Goal: Use online tool/utility: Utilize a website feature to perform a specific function

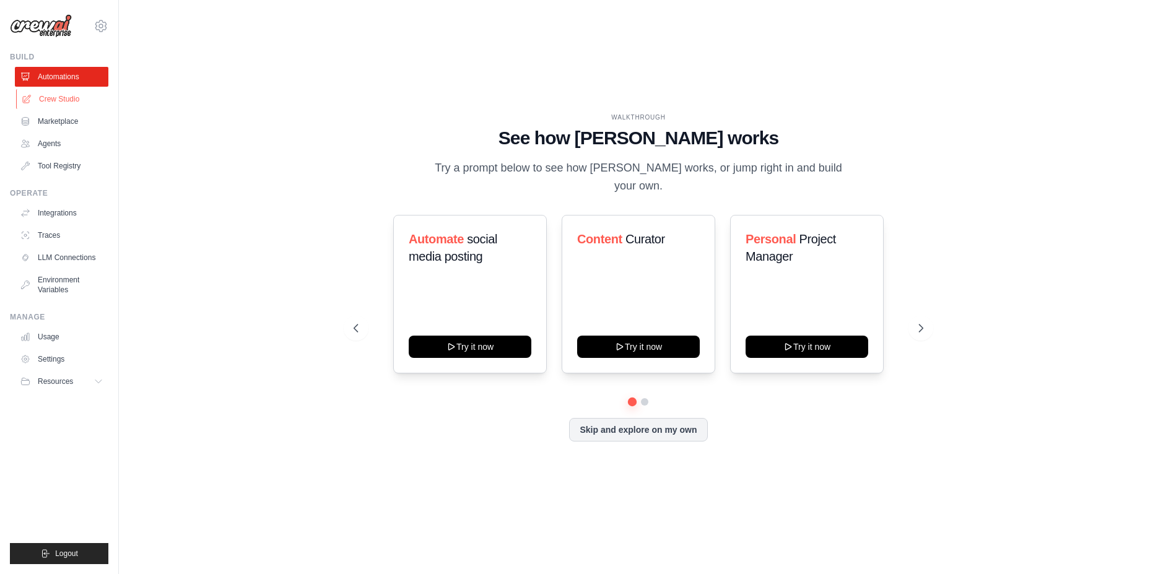
click at [48, 92] on link "Crew Studio" at bounding box center [62, 99] width 93 height 20
click at [53, 93] on link "Crew Studio" at bounding box center [62, 99] width 93 height 20
click at [58, 96] on link "Crew Studio" at bounding box center [62, 99] width 93 height 20
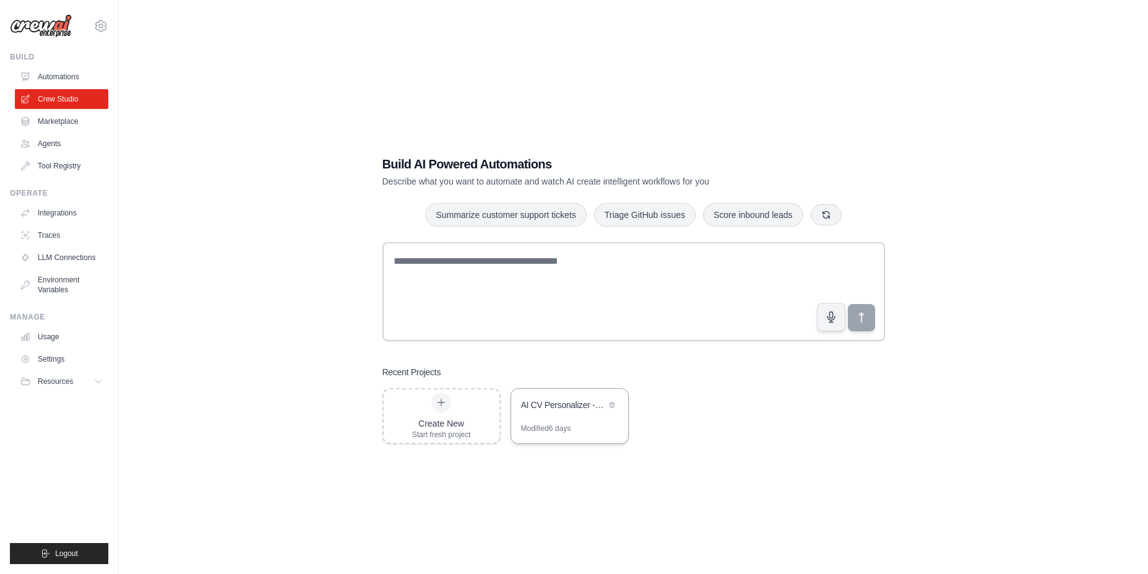
click at [555, 404] on div "AI CV Personalizer - LinkedIn & GitHub Integration" at bounding box center [563, 405] width 85 height 12
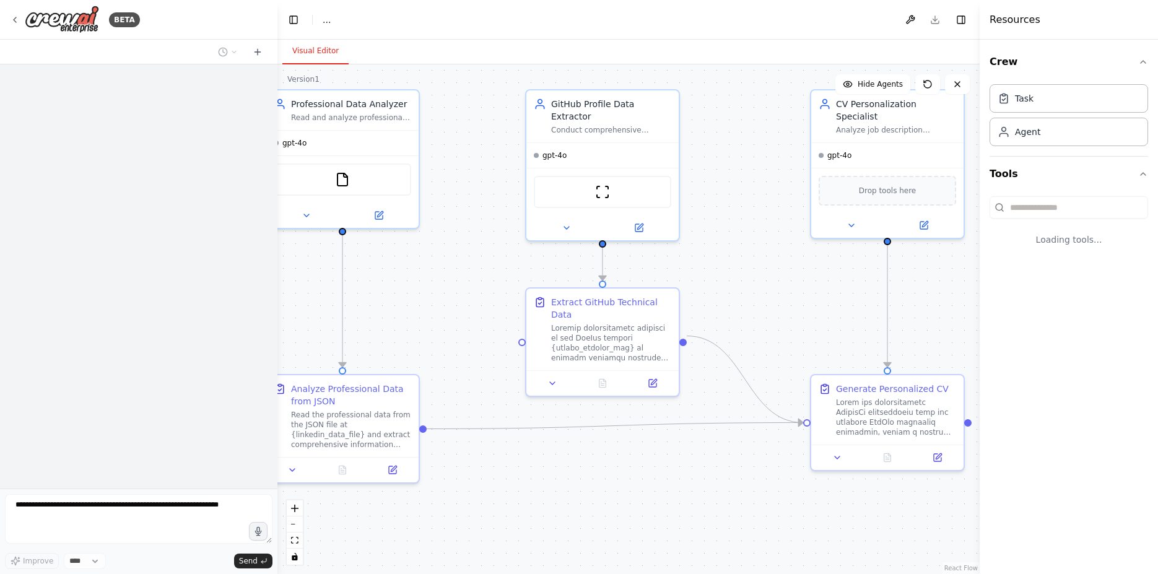
select select "****"
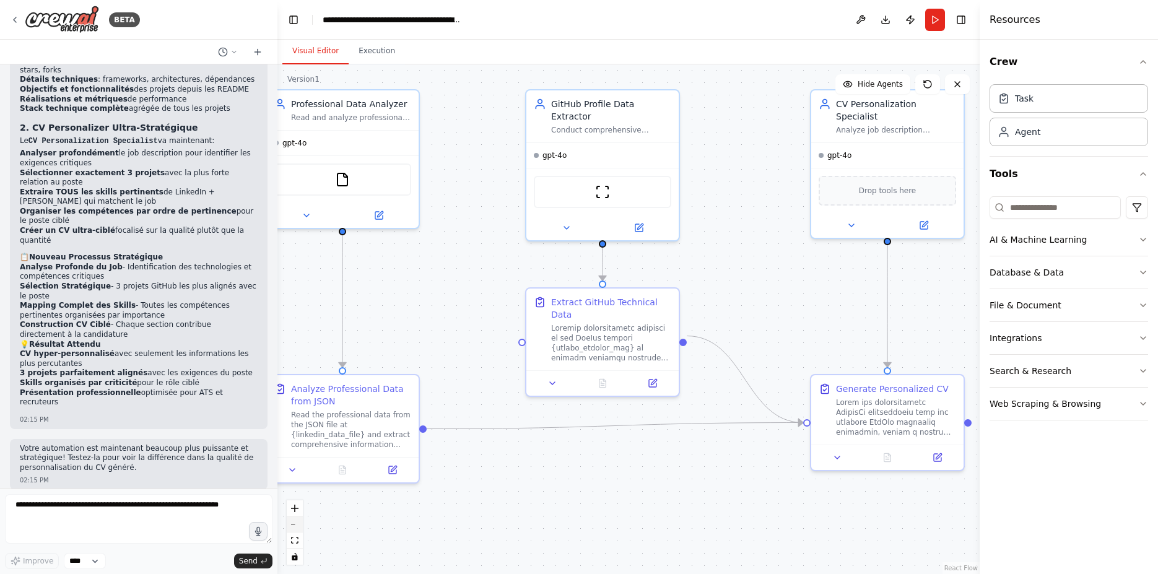
click at [297, 524] on icon "zoom out" at bounding box center [294, 524] width 7 height 1
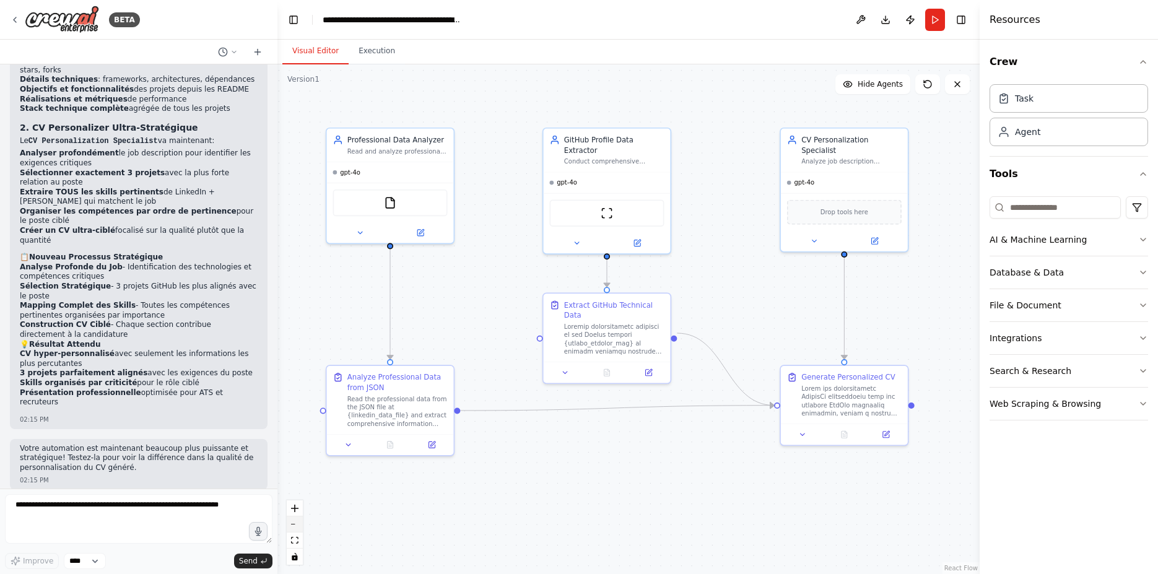
scroll to position [3868, 0]
click at [279, 285] on div ".deletable-edge-delete-btn { width: 20px; height: 20px; border: 0px solid #ffff…" at bounding box center [628, 319] width 702 height 510
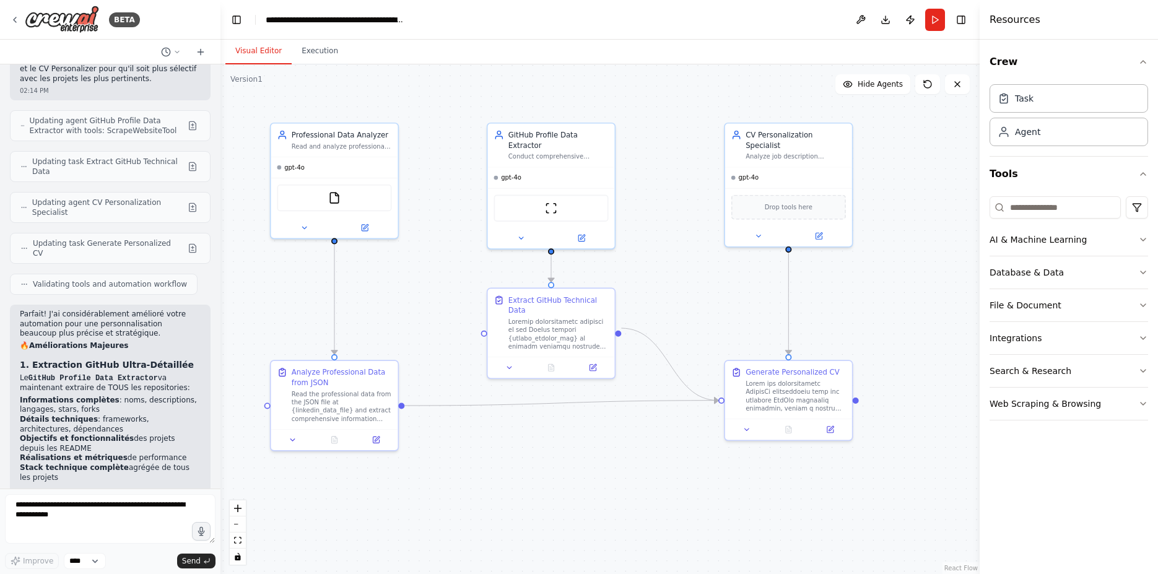
scroll to position [4198, 0]
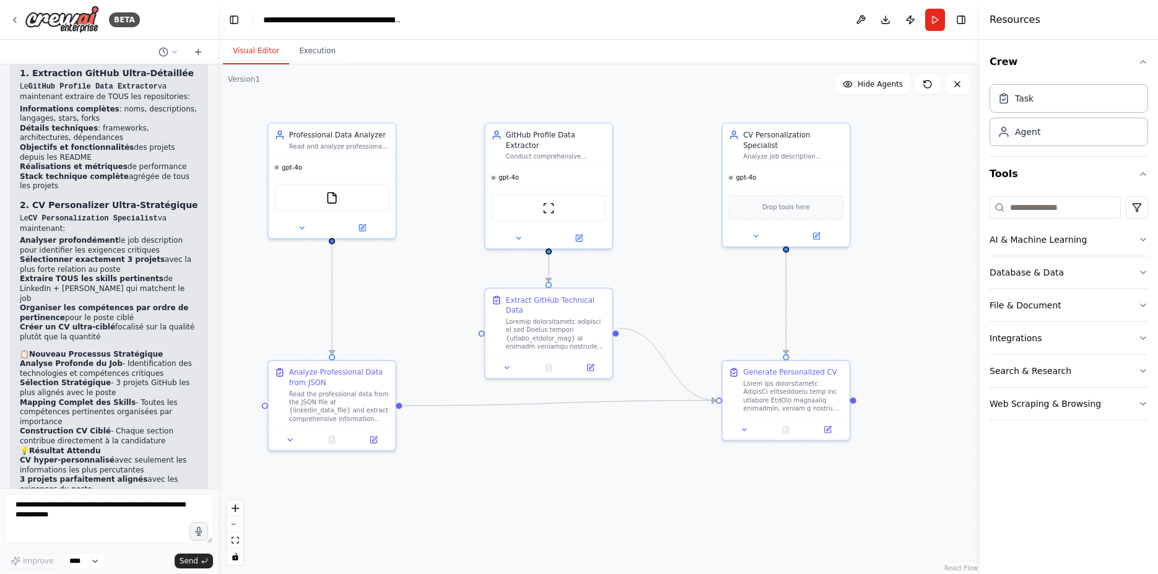
drag, startPoint x: 272, startPoint y: 285, endPoint x: 218, endPoint y: 285, distance: 54.5
click at [218, 285] on div "BETA build me an agent that with chatbot the way to interact with the agent . t…" at bounding box center [579, 287] width 1158 height 574
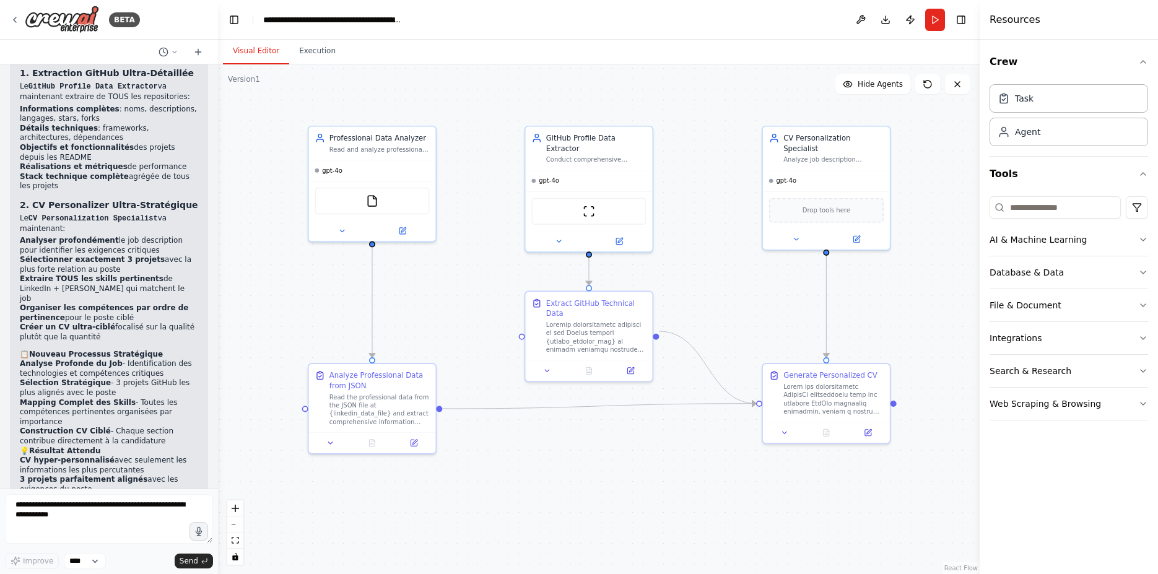
drag, startPoint x: 613, startPoint y: 264, endPoint x: 653, endPoint y: 267, distance: 40.4
click at [653, 267] on div ".deletable-edge-delete-btn { width: 20px; height: 20px; border: 0px solid #ffff…" at bounding box center [598, 319] width 761 height 510
